Goal: Unclear

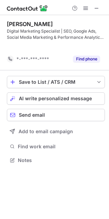
scroll to position [145, 109]
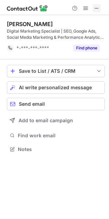
click at [95, 7] on span at bounding box center [97, 9] width 6 height 6
